Goal: Task Accomplishment & Management: Use online tool/utility

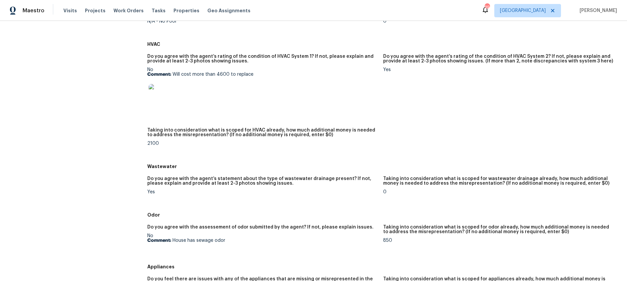
scroll to position [408, 0]
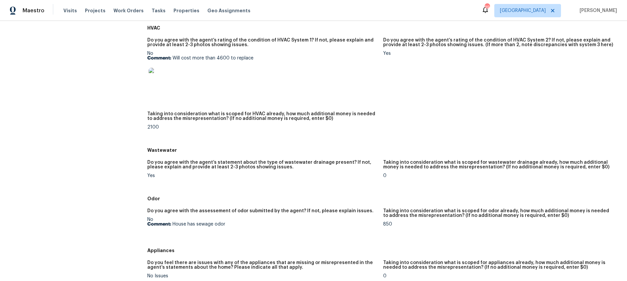
click at [164, 84] on img at bounding box center [159, 78] width 21 height 21
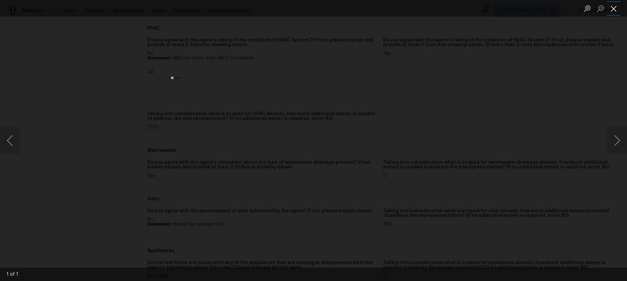
click at [615, 11] on button "Close lightbox" at bounding box center [614, 9] width 13 height 12
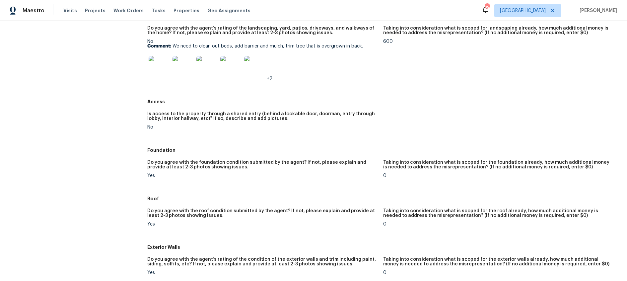
scroll to position [0, 0]
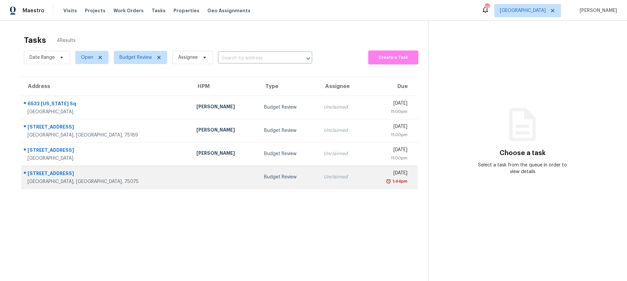
click at [197, 177] on div at bounding box center [225, 177] width 57 height 2
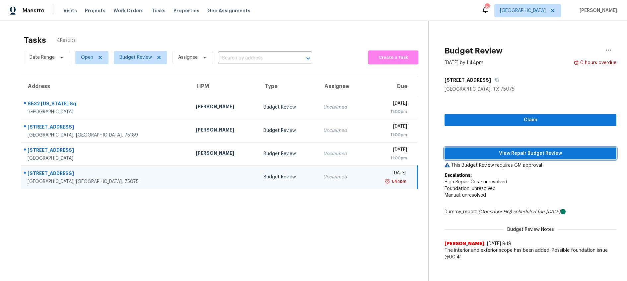
click at [538, 153] on span "View Repair Budget Review" at bounding box center [530, 153] width 161 height 8
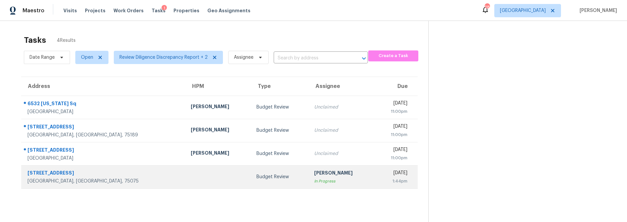
click at [251, 170] on td "Budget Review" at bounding box center [280, 176] width 58 height 23
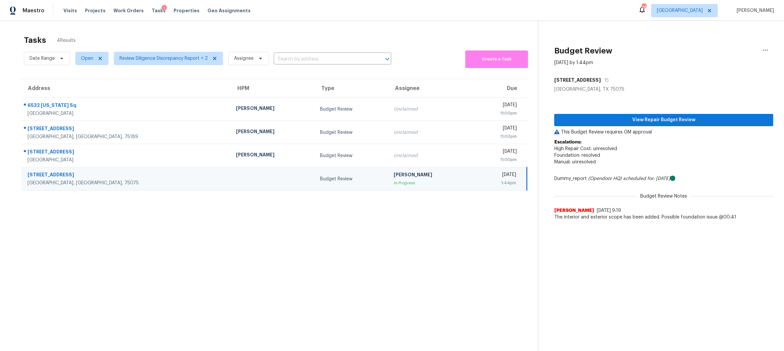
click at [394, 173] on div "[PERSON_NAME]" at bounding box center [430, 175] width 73 height 8
click at [627, 122] on span "View Repair Budget Review" at bounding box center [664, 120] width 208 height 8
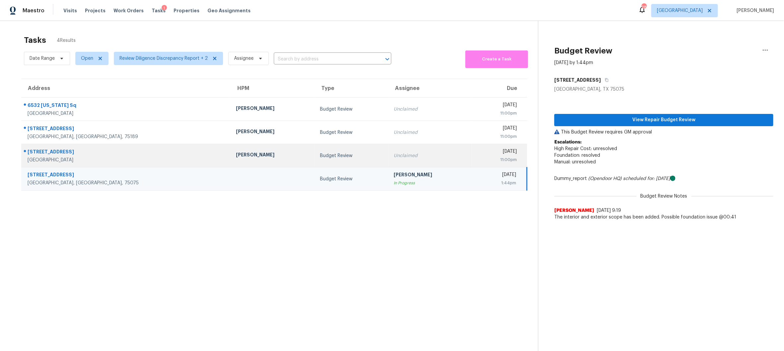
click at [394, 155] on div "Unclaimed" at bounding box center [430, 155] width 73 height 7
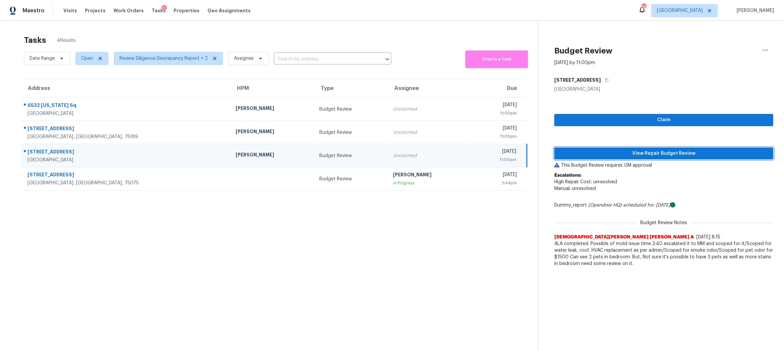
click at [627, 153] on span "View Repair Budget Review" at bounding box center [664, 153] width 208 height 8
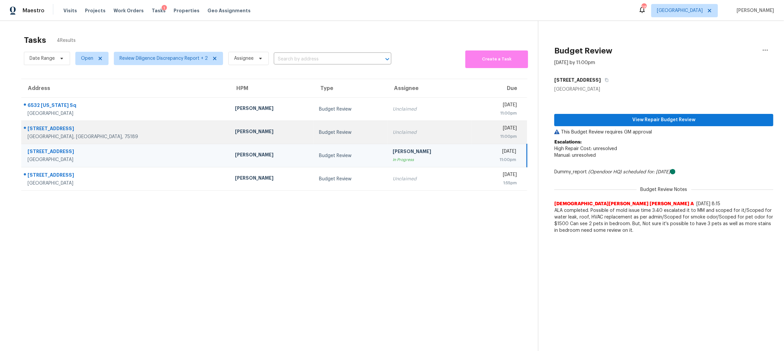
click at [319, 133] on div "Budget Review" at bounding box center [350, 132] width 63 height 7
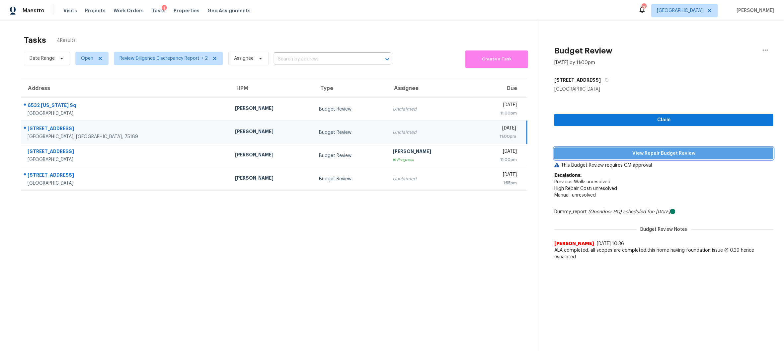
click at [627, 156] on span "View Repair Budget Review" at bounding box center [664, 153] width 208 height 8
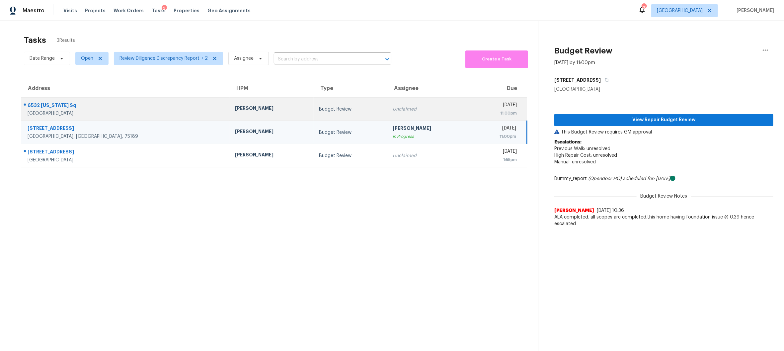
click at [390, 114] on td "Unclaimed" at bounding box center [429, 109] width 84 height 23
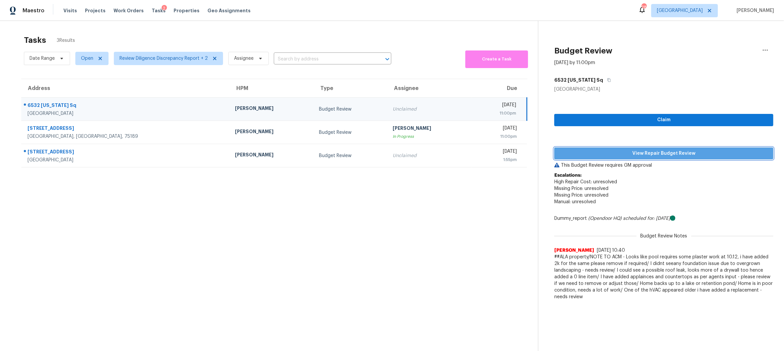
click at [627, 154] on span "View Repair Budget Review" at bounding box center [664, 153] width 208 height 8
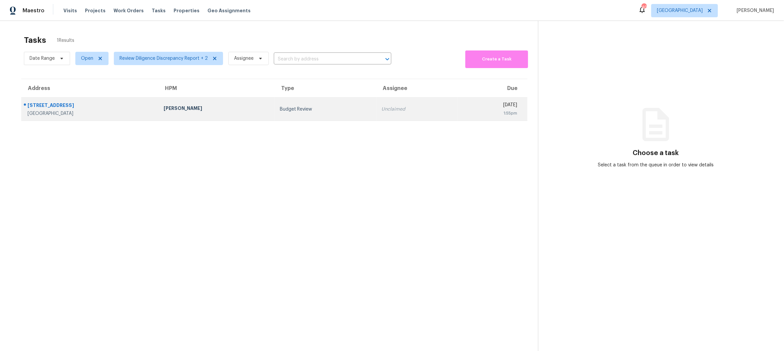
click at [311, 114] on td "Budget Review" at bounding box center [326, 109] width 102 height 23
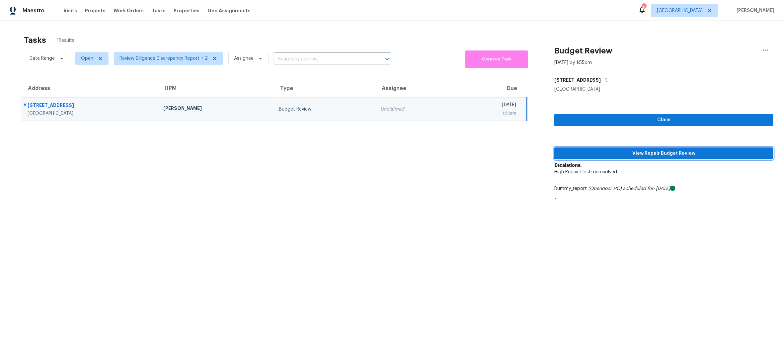
click at [642, 155] on span "View Repair Budget Review" at bounding box center [664, 153] width 208 height 8
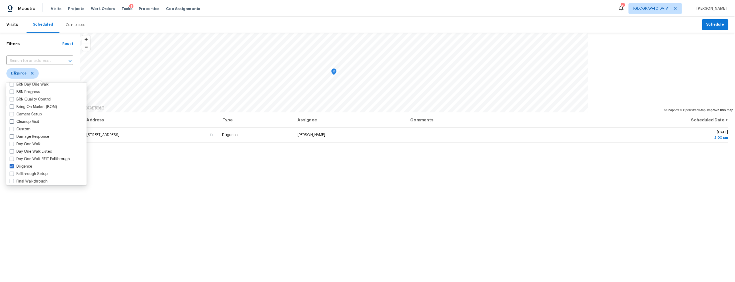
scroll to position [50, 0]
